Goal: Task Accomplishment & Management: Manage account settings

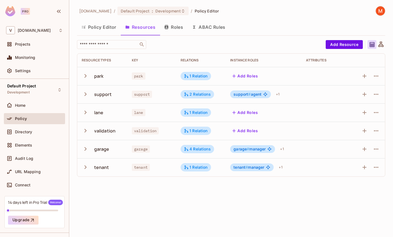
click at [216, 206] on div "[DOMAIN_NAME] / Default Project : Development / Policy Editor Policy Editor Res…" at bounding box center [231, 118] width 324 height 237
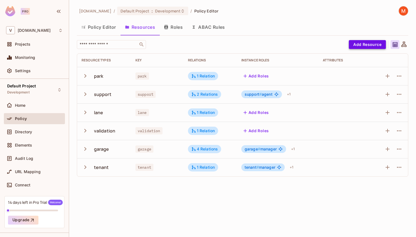
click at [378, 44] on button "Add Resource" at bounding box center [367, 44] width 37 height 9
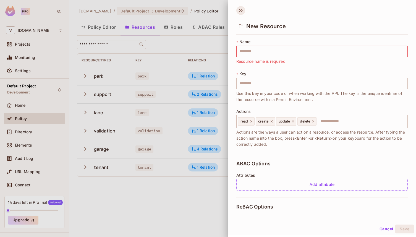
click at [241, 9] on icon at bounding box center [241, 10] width 9 height 9
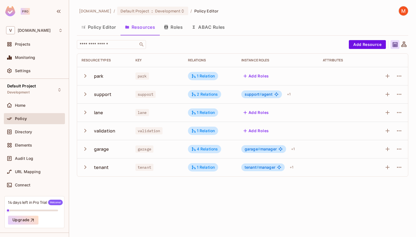
click at [86, 75] on icon "button" at bounding box center [85, 75] width 7 height 7
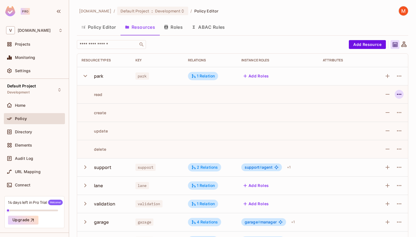
click at [392, 96] on icon "button" at bounding box center [399, 94] width 7 height 7
click at [392, 96] on div at bounding box center [208, 118] width 416 height 237
click at [182, 24] on button "Roles" at bounding box center [174, 27] width 28 height 14
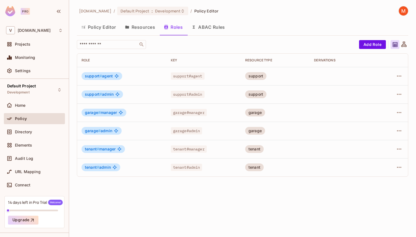
click at [148, 26] on button "Resources" at bounding box center [140, 27] width 39 height 14
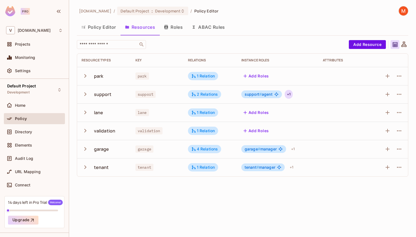
click at [288, 95] on div "+ 1" at bounding box center [289, 94] width 8 height 9
click at [302, 93] on div at bounding box center [208, 118] width 416 height 237
click at [343, 95] on td at bounding box center [345, 94] width 53 height 18
click at [387, 95] on icon "button" at bounding box center [388, 94] width 7 height 7
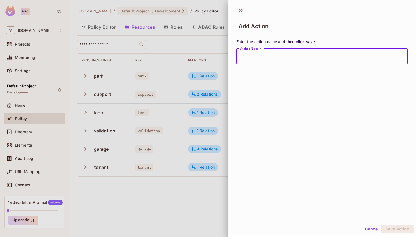
click at [364, 229] on button "Cancel" at bounding box center [372, 229] width 18 height 9
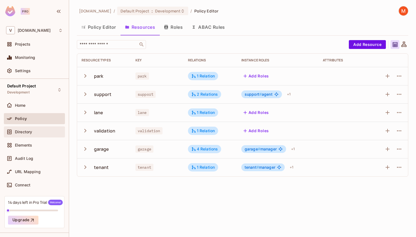
click at [41, 134] on div "Directory" at bounding box center [39, 132] width 48 height 4
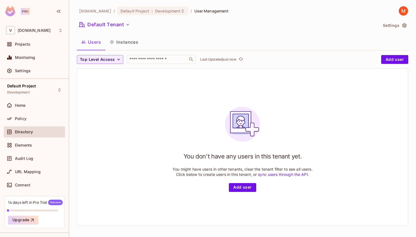
click at [126, 42] on button "Instances" at bounding box center [123, 42] width 37 height 14
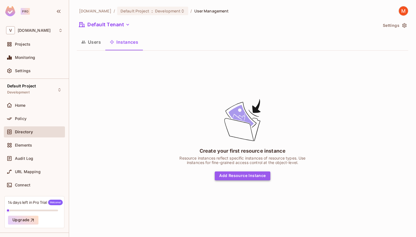
click at [259, 177] on button "Add Resource Instance" at bounding box center [242, 176] width 55 height 9
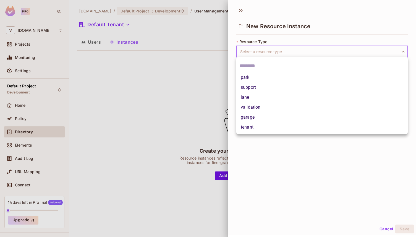
click at [271, 52] on body "Pro V [DOMAIN_NAME] Projects Monitoring Settings Default Project Development Ho…" at bounding box center [208, 118] width 416 height 237
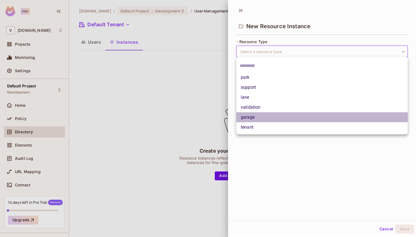
click at [260, 117] on li "garage" at bounding box center [323, 117] width 172 height 10
type input "******"
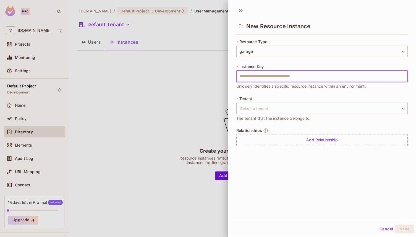
click at [270, 76] on input "text" at bounding box center [323, 77] width 172 height 12
type input "**********"
click at [286, 108] on body "**********" at bounding box center [208, 118] width 416 height 237
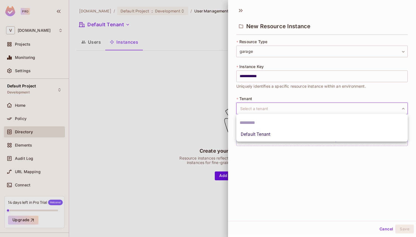
click at [280, 136] on li "Default Tenant" at bounding box center [323, 135] width 172 height 10
type input "*******"
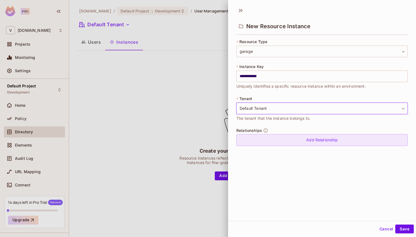
click at [338, 142] on div "Add Relationship" at bounding box center [323, 140] width 172 height 12
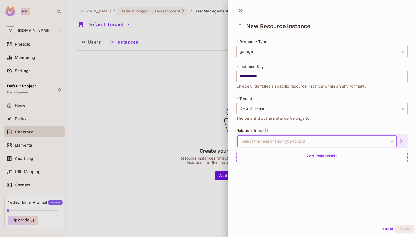
click at [336, 141] on body "**********" at bounding box center [208, 118] width 416 height 237
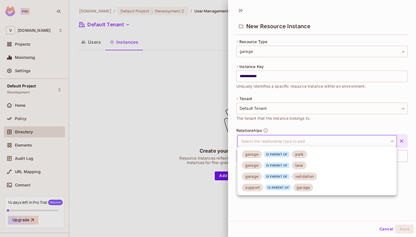
click at [265, 132] on div at bounding box center [208, 118] width 416 height 237
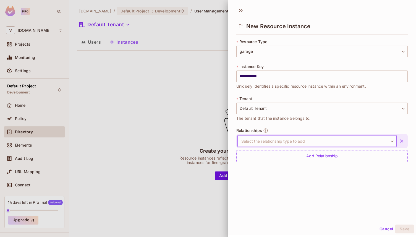
click at [269, 142] on body "**********" at bounding box center [208, 118] width 416 height 237
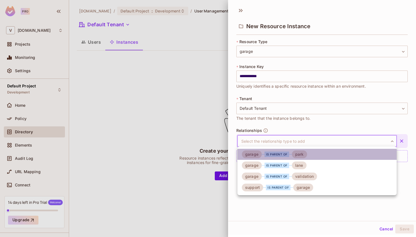
click at [272, 154] on div "is parent of" at bounding box center [277, 155] width 25 height 6
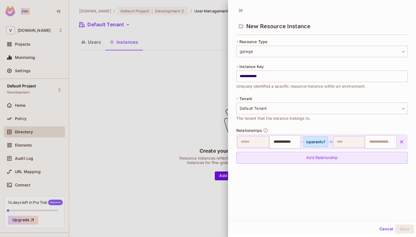
click at [309, 163] on div "Add Relationship" at bounding box center [323, 158] width 172 height 12
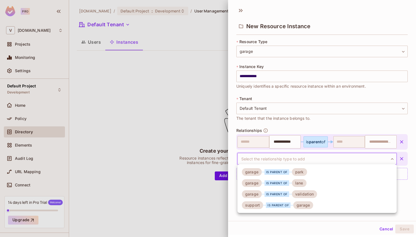
click at [283, 160] on body "**********" at bounding box center [208, 118] width 416 height 237
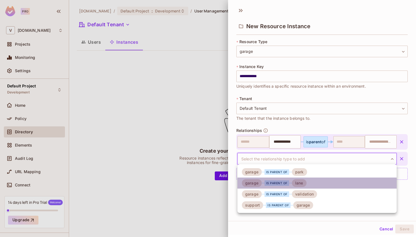
click at [274, 181] on div "is parent of" at bounding box center [277, 183] width 25 height 6
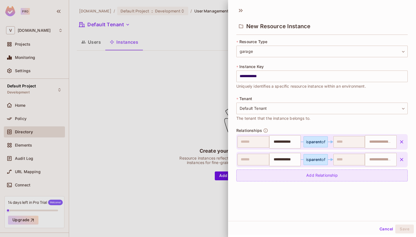
click at [282, 174] on div "Add Relationship" at bounding box center [323, 176] width 172 height 12
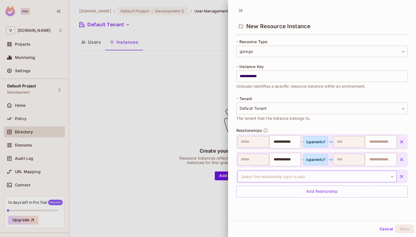
click at [284, 174] on body "**********" at bounding box center [208, 118] width 416 height 237
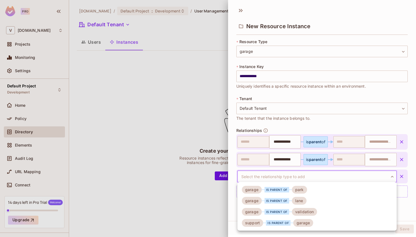
click at [285, 192] on div "is parent of" at bounding box center [277, 190] width 25 height 6
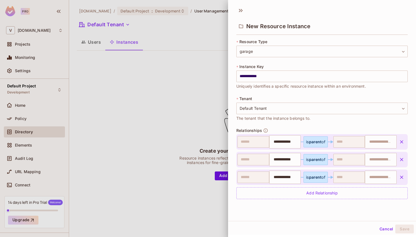
click at [392, 177] on icon "button" at bounding box center [401, 177] width 3 height 3
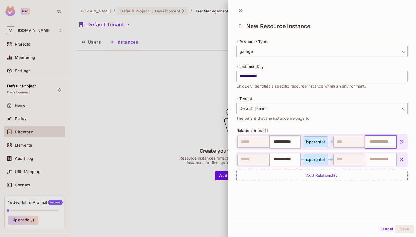
click at [376, 141] on input "text" at bounding box center [380, 141] width 28 height 11
click at [386, 143] on input "text" at bounding box center [380, 141] width 28 height 11
click at [392, 160] on icon "button" at bounding box center [401, 159] width 3 height 3
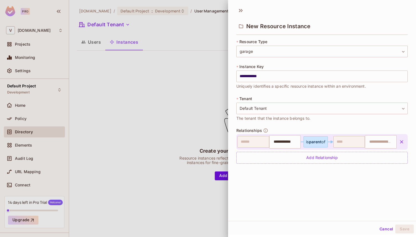
click at [392, 141] on icon "button" at bounding box center [401, 141] width 3 height 3
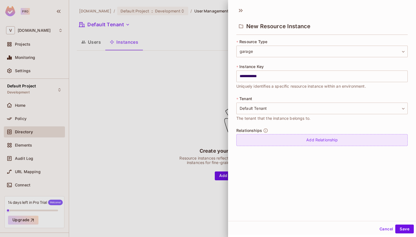
click at [322, 142] on div "Add Relationship" at bounding box center [323, 140] width 172 height 12
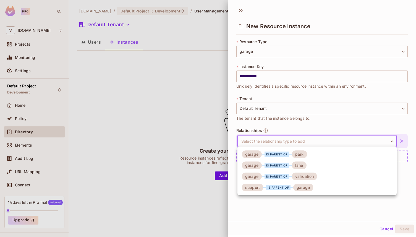
click at [320, 142] on body "**********" at bounding box center [208, 118] width 416 height 237
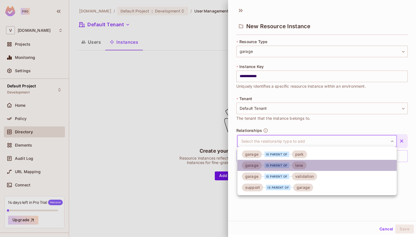
click at [295, 167] on div "lane" at bounding box center [299, 166] width 15 height 8
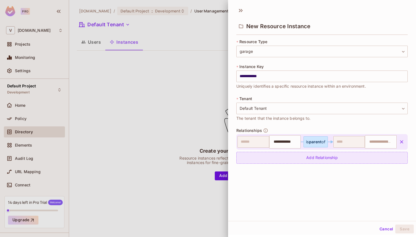
click at [337, 157] on div "Add Relationship" at bounding box center [323, 158] width 172 height 12
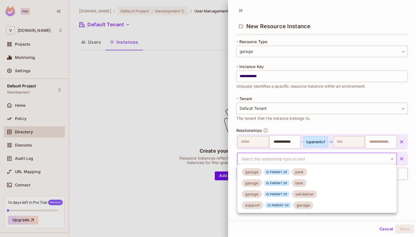
click at [359, 155] on body "**********" at bounding box center [208, 118] width 416 height 237
click at [302, 194] on div "validation" at bounding box center [304, 194] width 25 height 8
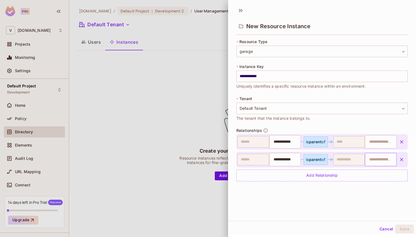
click at [381, 157] on input "text" at bounding box center [380, 159] width 28 height 11
click at [392, 159] on icon "button" at bounding box center [402, 160] width 6 height 6
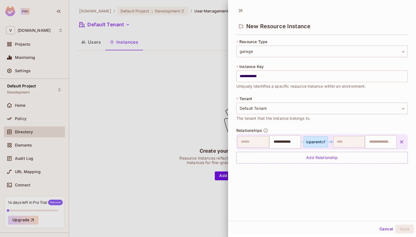
click at [392, 143] on icon "button" at bounding box center [402, 142] width 6 height 6
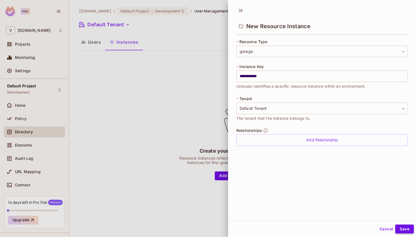
click at [392, 229] on button "Save" at bounding box center [405, 229] width 19 height 9
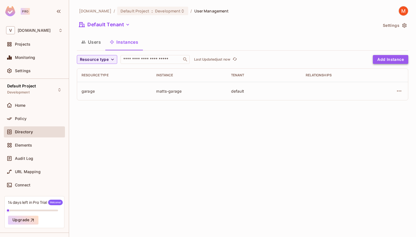
click at [392, 61] on button "Add Instance" at bounding box center [390, 59] width 35 height 9
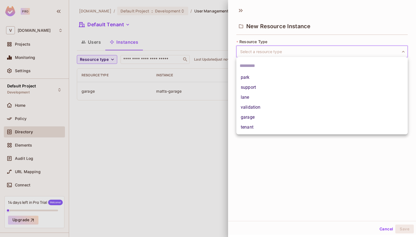
click at [363, 49] on body "Pro V [DOMAIN_NAME] Projects Monitoring Settings Default Project Development Ho…" at bounding box center [208, 118] width 416 height 237
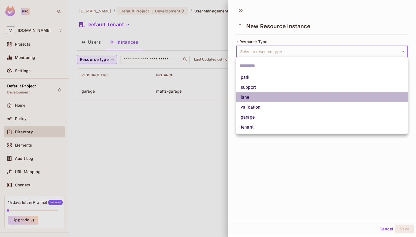
click at [327, 101] on li "lane" at bounding box center [323, 97] width 172 height 10
type input "****"
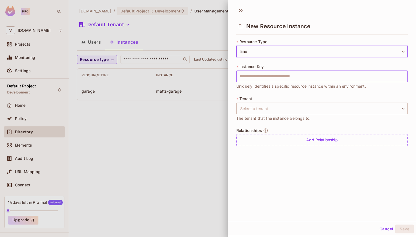
click at [298, 78] on input "text" at bounding box center [323, 77] width 172 height 12
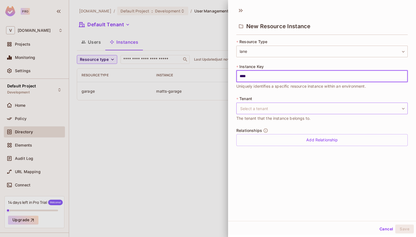
type input "****"
click at [294, 112] on body "Pro V [DOMAIN_NAME] Projects Monitoring Settings Default Project Development Ho…" at bounding box center [208, 118] width 416 height 237
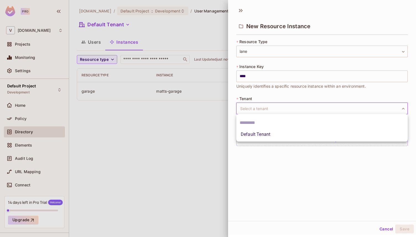
click at [280, 134] on li "Default Tenant" at bounding box center [323, 135] width 172 height 10
type input "*******"
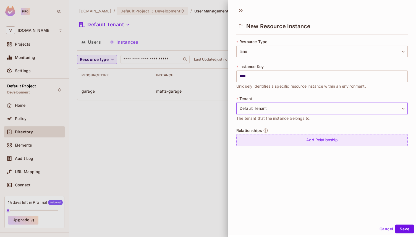
click at [276, 139] on div "Add Relationship" at bounding box center [323, 140] width 172 height 12
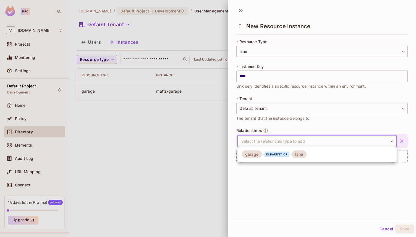
click at [285, 140] on body "Pro V [DOMAIN_NAME] Projects Monitoring Settings Default Project Development Ho…" at bounding box center [208, 118] width 416 height 237
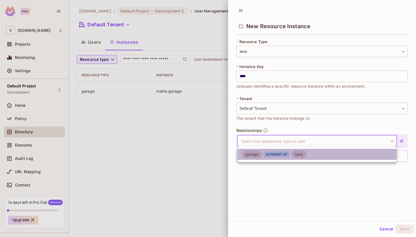
click at [283, 156] on div "is parent of" at bounding box center [277, 155] width 25 height 6
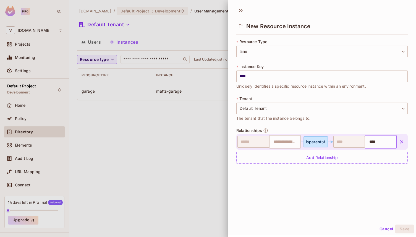
click at [386, 143] on input "****" at bounding box center [380, 141] width 28 height 11
click at [361, 122] on div "* Resource Type lane **** ​ * Instance Key **** ​ Uniquely identifies a specifi…" at bounding box center [323, 104] width 172 height 131
click at [386, 230] on button "Cancel" at bounding box center [387, 229] width 18 height 9
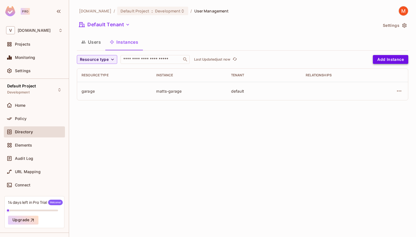
click at [392, 59] on button "Add Instance" at bounding box center [390, 59] width 35 height 9
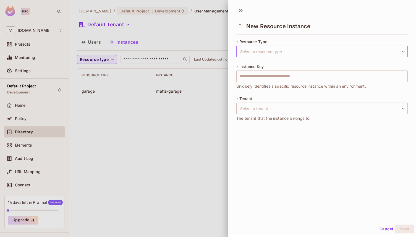
click at [293, 50] on body "Pro V [DOMAIN_NAME] Projects Monitoring Settings Default Project Development Ho…" at bounding box center [208, 118] width 416 height 237
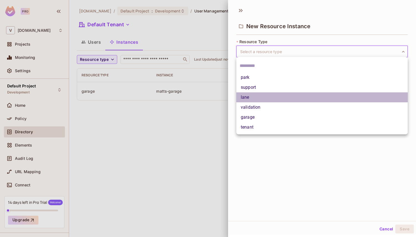
click at [260, 98] on li "lane" at bounding box center [323, 97] width 172 height 10
type input "****"
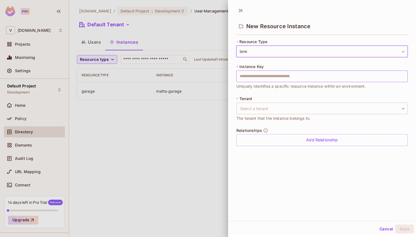
click at [272, 77] on input "text" at bounding box center [323, 77] width 172 height 12
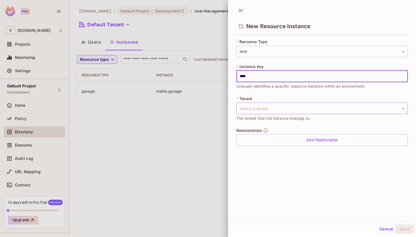
type input "****"
click at [277, 107] on body "Pro V [DOMAIN_NAME] Projects Monitoring Settings Default Project Development Ho…" at bounding box center [208, 118] width 416 height 237
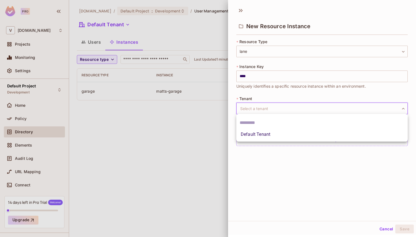
click at [266, 133] on li "Default Tenant" at bounding box center [323, 135] width 172 height 10
type input "*******"
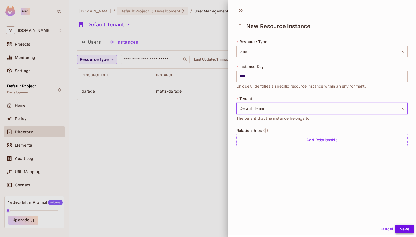
click at [392, 228] on button "Save" at bounding box center [405, 229] width 19 height 9
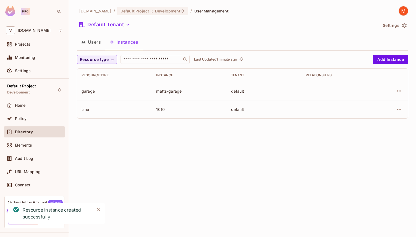
click at [98, 42] on button "Users" at bounding box center [91, 42] width 29 height 14
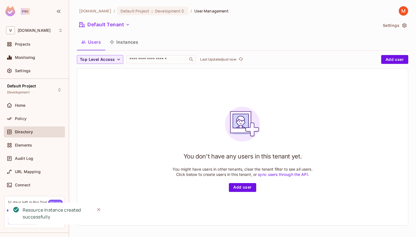
click at [123, 42] on button "Instances" at bounding box center [123, 42] width 37 height 14
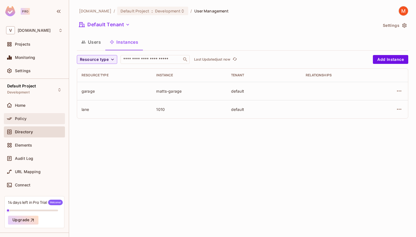
click at [40, 119] on div "Policy" at bounding box center [39, 119] width 48 height 4
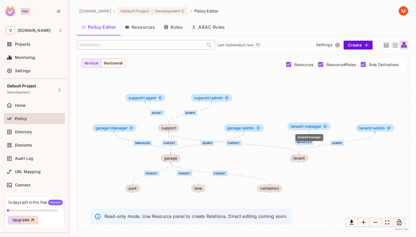
drag, startPoint x: 309, startPoint y: 127, endPoint x: 306, endPoint y: 125, distance: 3.0
click at [306, 125] on span "tenant # manager" at bounding box center [306, 126] width 30 height 4
click at [145, 33] on button "Resources" at bounding box center [140, 27] width 39 height 14
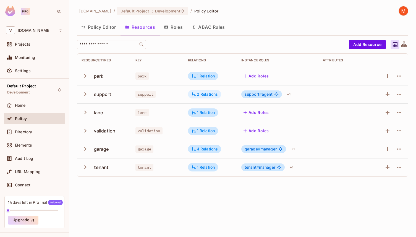
click at [195, 94] on icon at bounding box center [194, 94] width 4 height 4
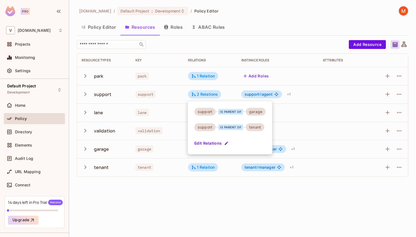
click at [214, 144] on button "Edit Relations" at bounding box center [212, 143] width 35 height 9
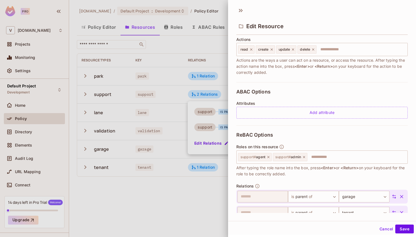
scroll to position [99, 0]
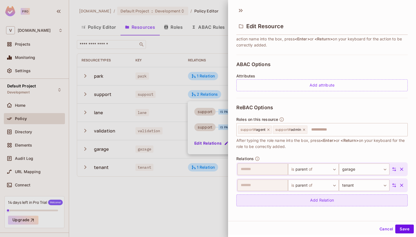
click at [309, 203] on div "Add Relation" at bounding box center [323, 201] width 172 height 12
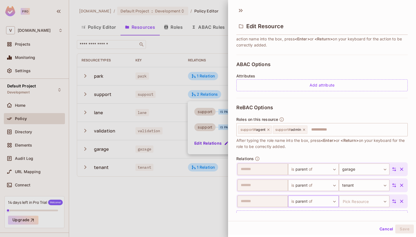
click at [307, 204] on body "Pro V [DOMAIN_NAME] Projects Monitoring Settings Default Project Development Ho…" at bounding box center [208, 118] width 416 height 237
click at [380, 230] on div at bounding box center [208, 118] width 416 height 237
click at [386, 229] on button "Cancel" at bounding box center [387, 229] width 18 height 9
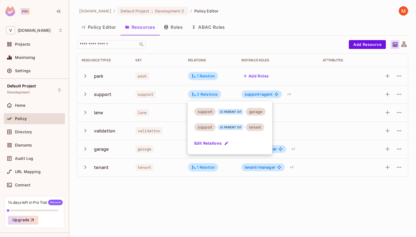
click at [290, 105] on div at bounding box center [208, 118] width 416 height 237
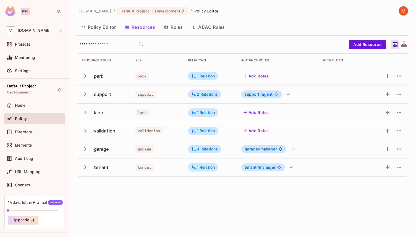
click at [392, 45] on icon at bounding box center [404, 44] width 7 height 7
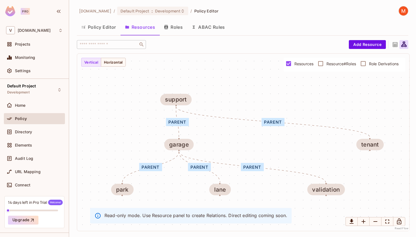
click at [392, 45] on icon at bounding box center [395, 44] width 7 height 7
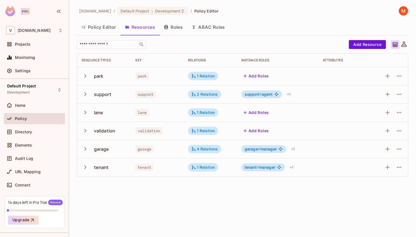
click at [106, 28] on button "Policy Editor" at bounding box center [99, 27] width 44 height 14
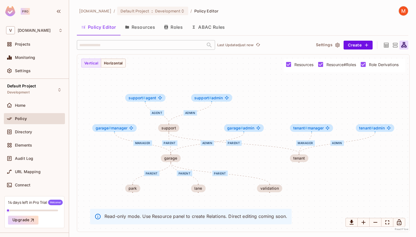
click at [387, 47] on icon at bounding box center [386, 45] width 5 height 5
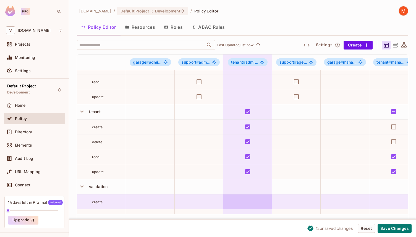
scroll to position [306, 0]
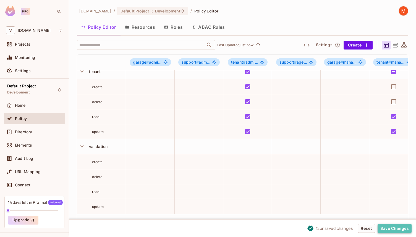
click at [392, 229] on button "Save Changes" at bounding box center [395, 228] width 34 height 9
click at [141, 27] on button "Resources" at bounding box center [140, 27] width 39 height 14
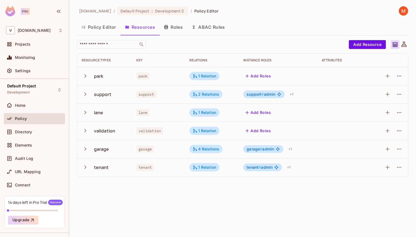
click at [265, 95] on span "support # admin" at bounding box center [261, 94] width 29 height 4
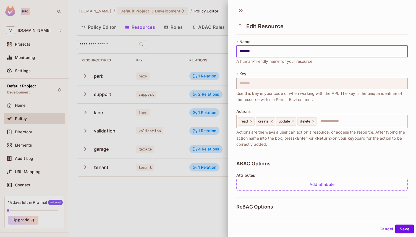
click at [215, 15] on div at bounding box center [208, 118] width 416 height 237
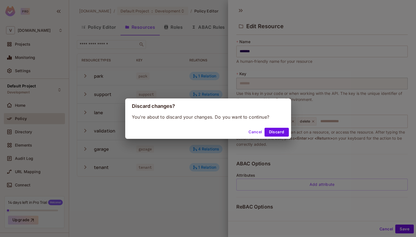
click at [264, 133] on button "Cancel" at bounding box center [256, 132] width 18 height 9
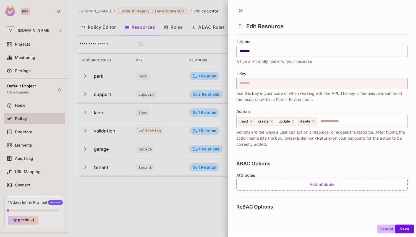
click at [385, 227] on button "Cancel" at bounding box center [387, 229] width 18 height 9
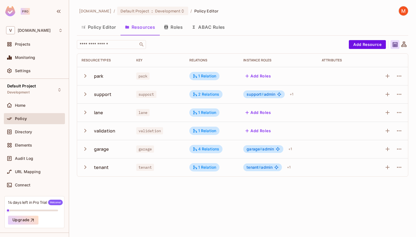
click at [181, 35] on div "Policy Editor Resources Roles ABAC Rules" at bounding box center [243, 27] width 332 height 15
click at [180, 29] on button "Roles" at bounding box center [174, 27] width 28 height 14
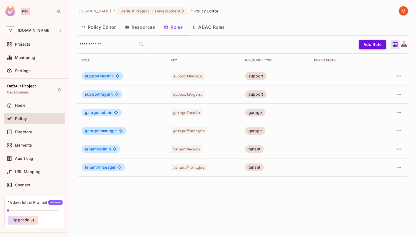
click at [369, 45] on button "Add Role" at bounding box center [372, 44] width 27 height 9
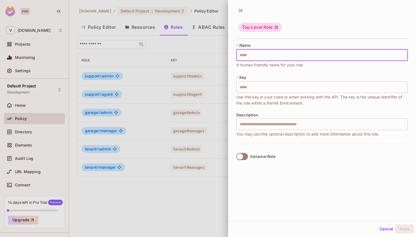
click at [274, 55] on input "text" at bounding box center [323, 55] width 172 height 12
type input "*"
type input "**"
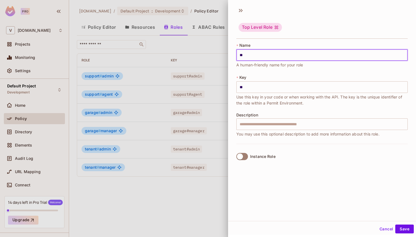
type input "***"
type input "****"
type input "***"
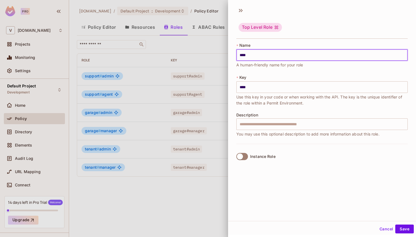
type input "***"
type input "**"
type input "*"
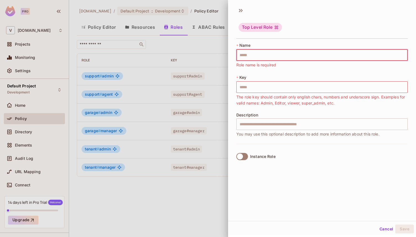
click at [275, 28] on icon at bounding box center [277, 28] width 4 height 4
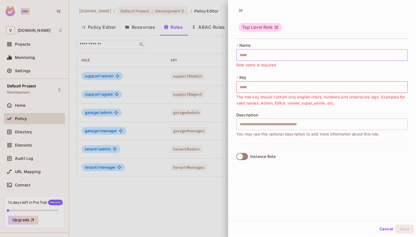
click at [263, 57] on input "text" at bounding box center [323, 55] width 172 height 12
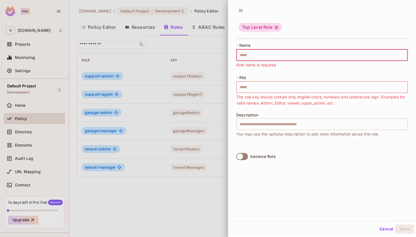
click at [384, 224] on div "Cancel Save" at bounding box center [322, 229] width 188 height 13
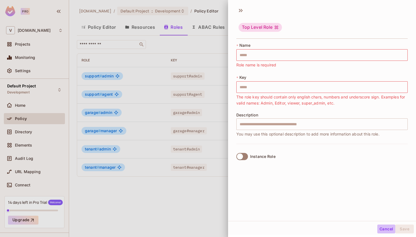
click at [385, 228] on button "Cancel" at bounding box center [387, 229] width 18 height 9
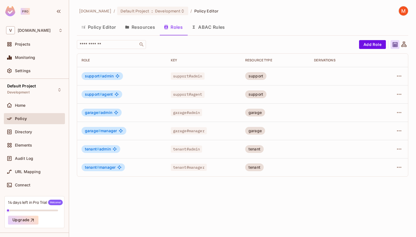
click at [392, 47] on icon at bounding box center [404, 44] width 5 height 5
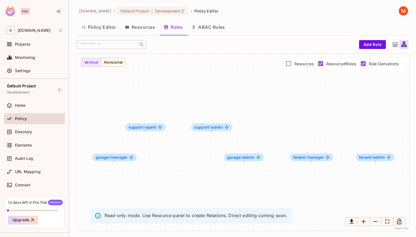
click at [311, 61] on span "Resources" at bounding box center [304, 63] width 19 height 5
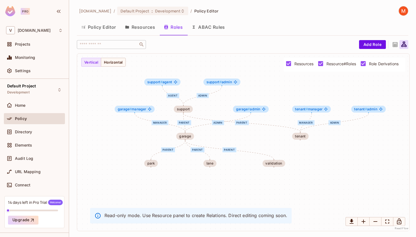
drag, startPoint x: 292, startPoint y: 150, endPoint x: 293, endPoint y: 104, distance: 45.9
click at [293, 104] on div "parent admin agent parent parent parent parent admin manager admin manager park…" at bounding box center [243, 142] width 333 height 177
click at [392, 45] on icon at bounding box center [395, 44] width 5 height 5
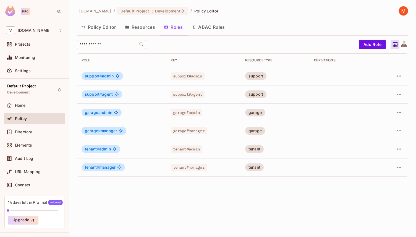
click at [106, 22] on button "Policy Editor" at bounding box center [99, 27] width 44 height 14
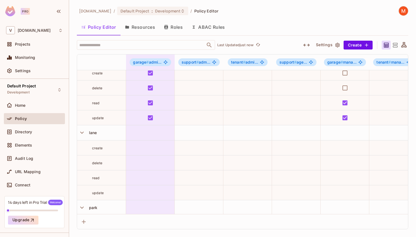
scroll to position [1, 0]
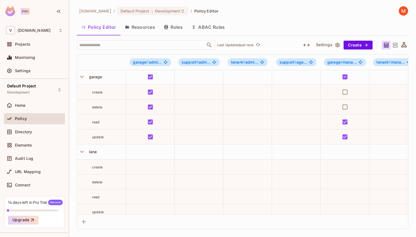
click at [143, 24] on button "Resources" at bounding box center [140, 27] width 39 height 14
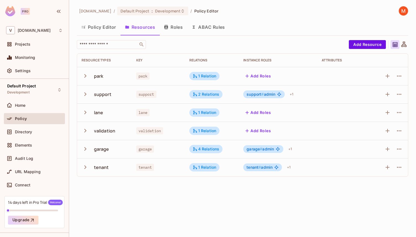
click at [178, 25] on button "Roles" at bounding box center [174, 27] width 28 height 14
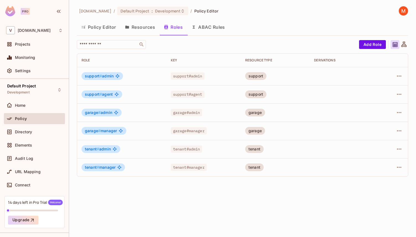
click at [199, 27] on button "ABAC Rules" at bounding box center [208, 27] width 42 height 14
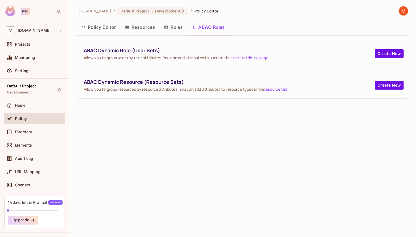
click at [178, 28] on button "Roles" at bounding box center [174, 27] width 28 height 14
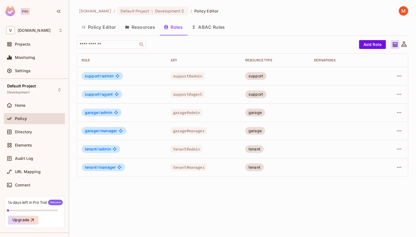
click at [392, 12] on img at bounding box center [403, 10] width 9 height 9
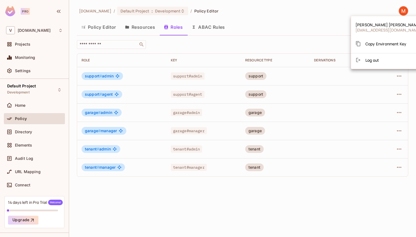
click at [313, 12] on div at bounding box center [208, 118] width 416 height 237
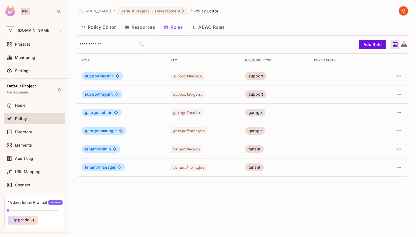
click at [108, 30] on button "Policy Editor" at bounding box center [99, 27] width 44 height 14
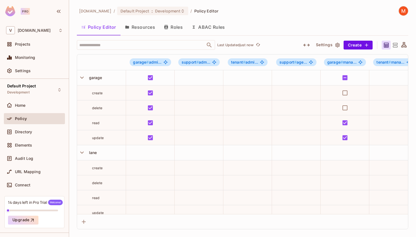
click at [138, 27] on button "Resources" at bounding box center [140, 27] width 39 height 14
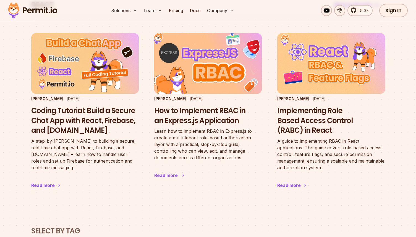
scroll to position [42, 0]
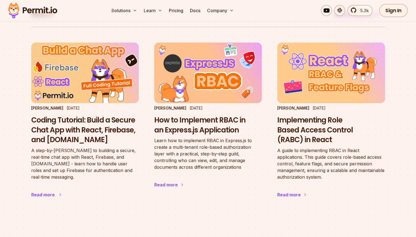
click at [85, 72] on img at bounding box center [85, 73] width 118 height 67
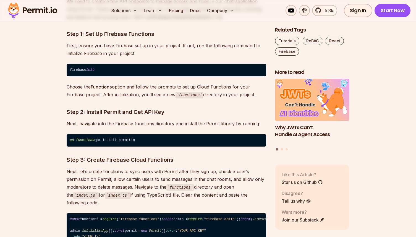
scroll to position [5235, 0]
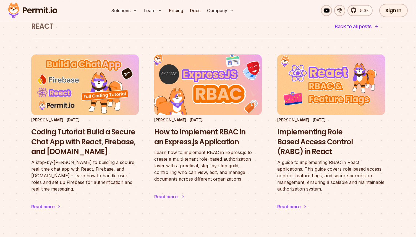
scroll to position [30, 0]
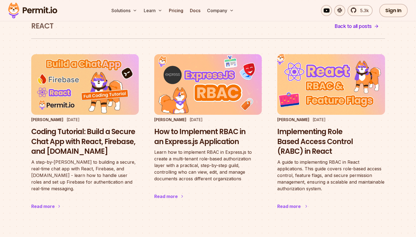
click at [333, 87] on img at bounding box center [331, 84] width 118 height 67
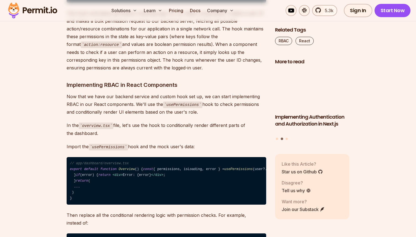
scroll to position [4255, 0]
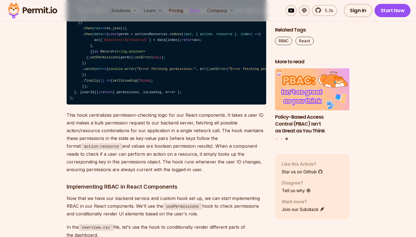
click at [198, 10] on link "Docs" at bounding box center [195, 10] width 15 height 11
